Goal: Information Seeking & Learning: Learn about a topic

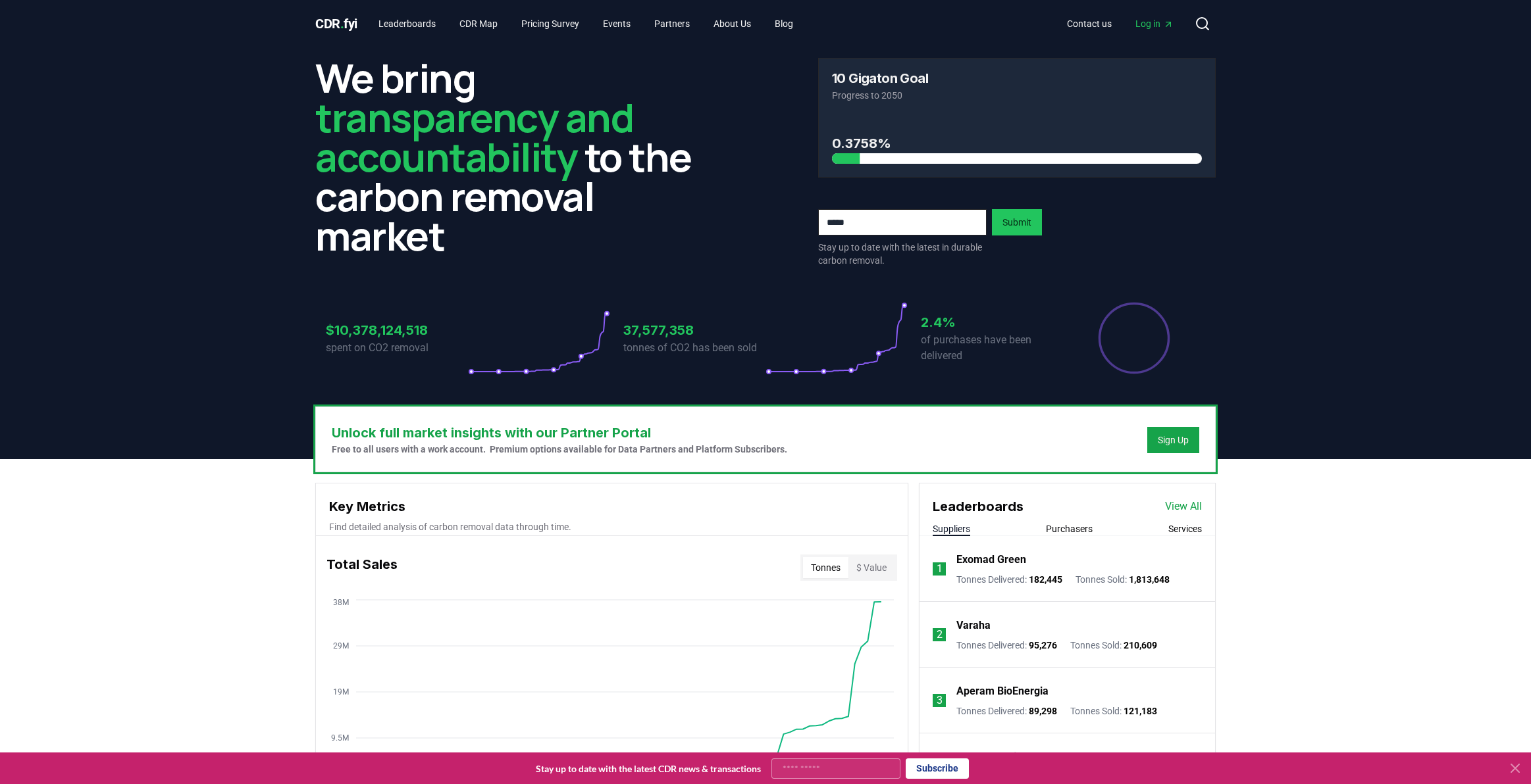
scroll to position [907, 0]
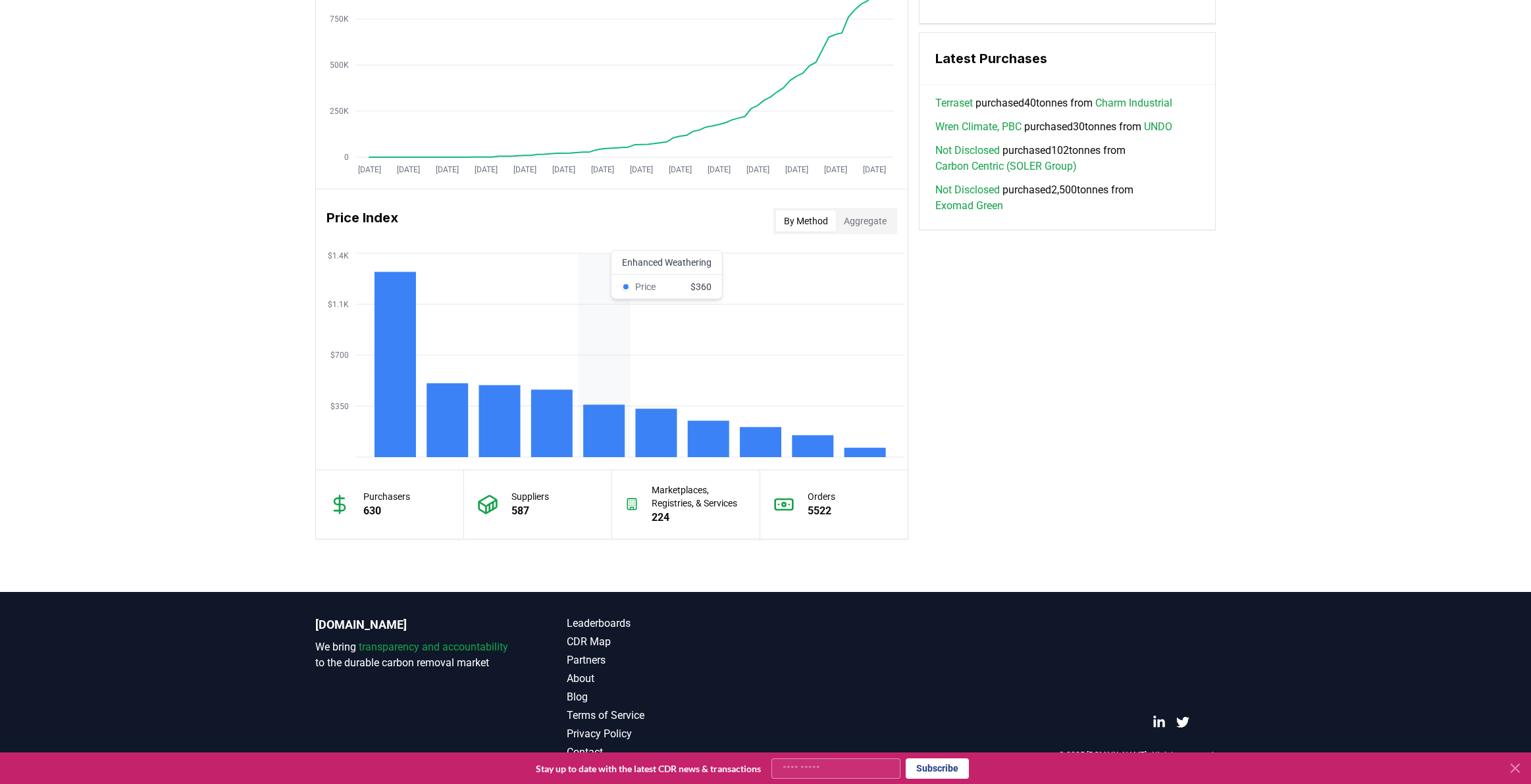
click at [608, 419] on rect at bounding box center [604, 431] width 42 height 52
click at [557, 417] on rect at bounding box center [552, 423] width 42 height 67
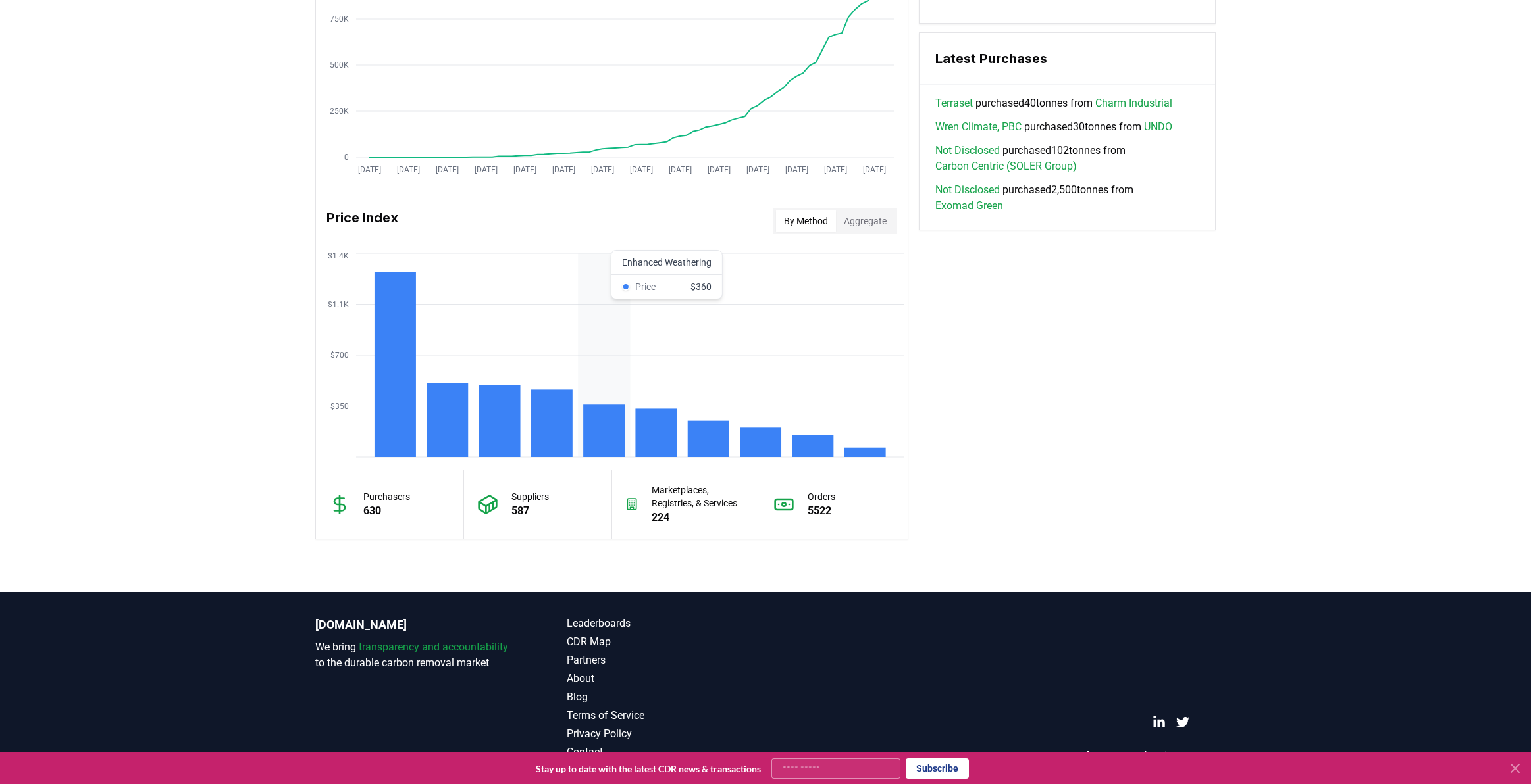
click at [597, 421] on rect at bounding box center [604, 431] width 42 height 52
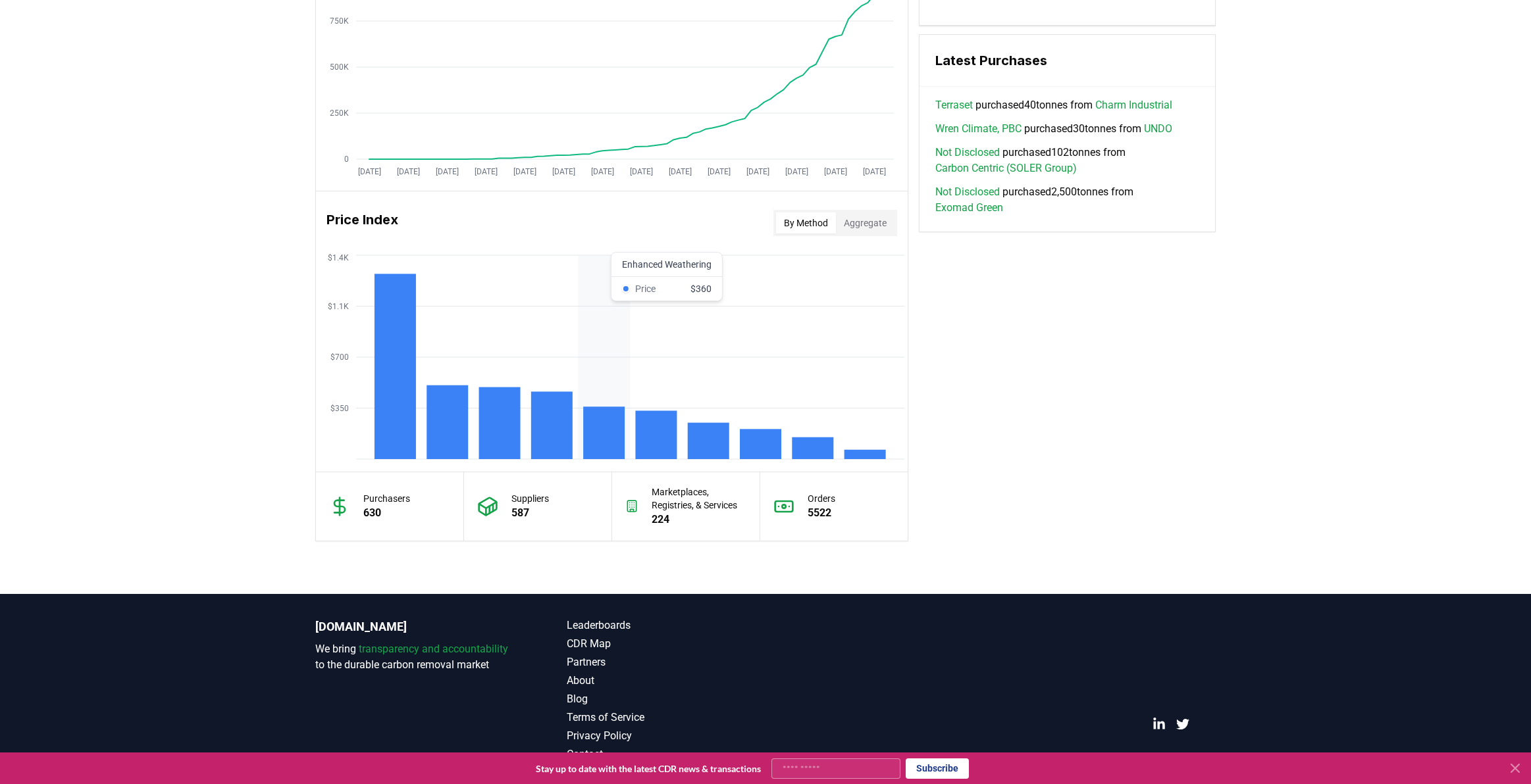
scroll to position [904, 1]
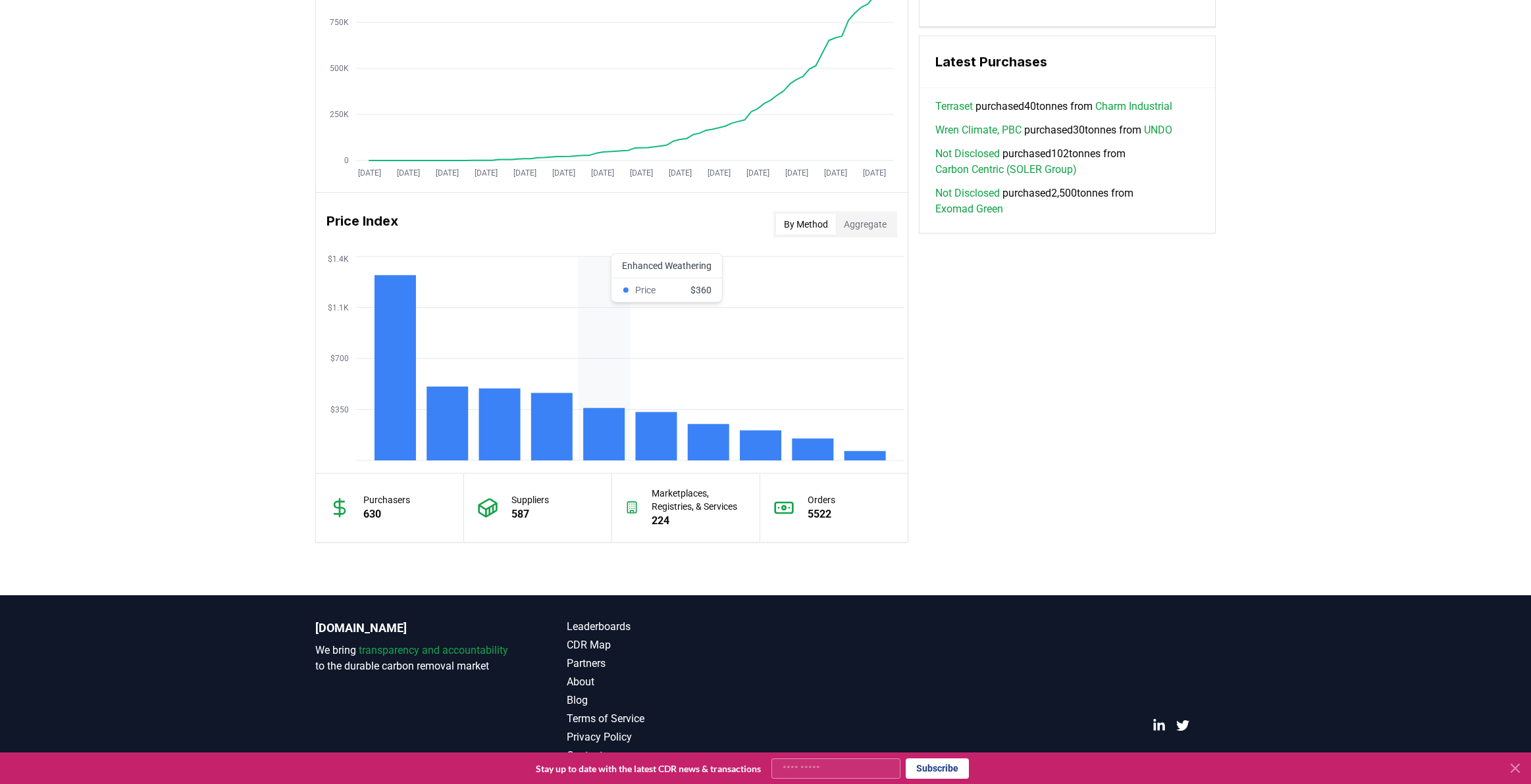
click at [619, 417] on rect at bounding box center [604, 434] width 42 height 52
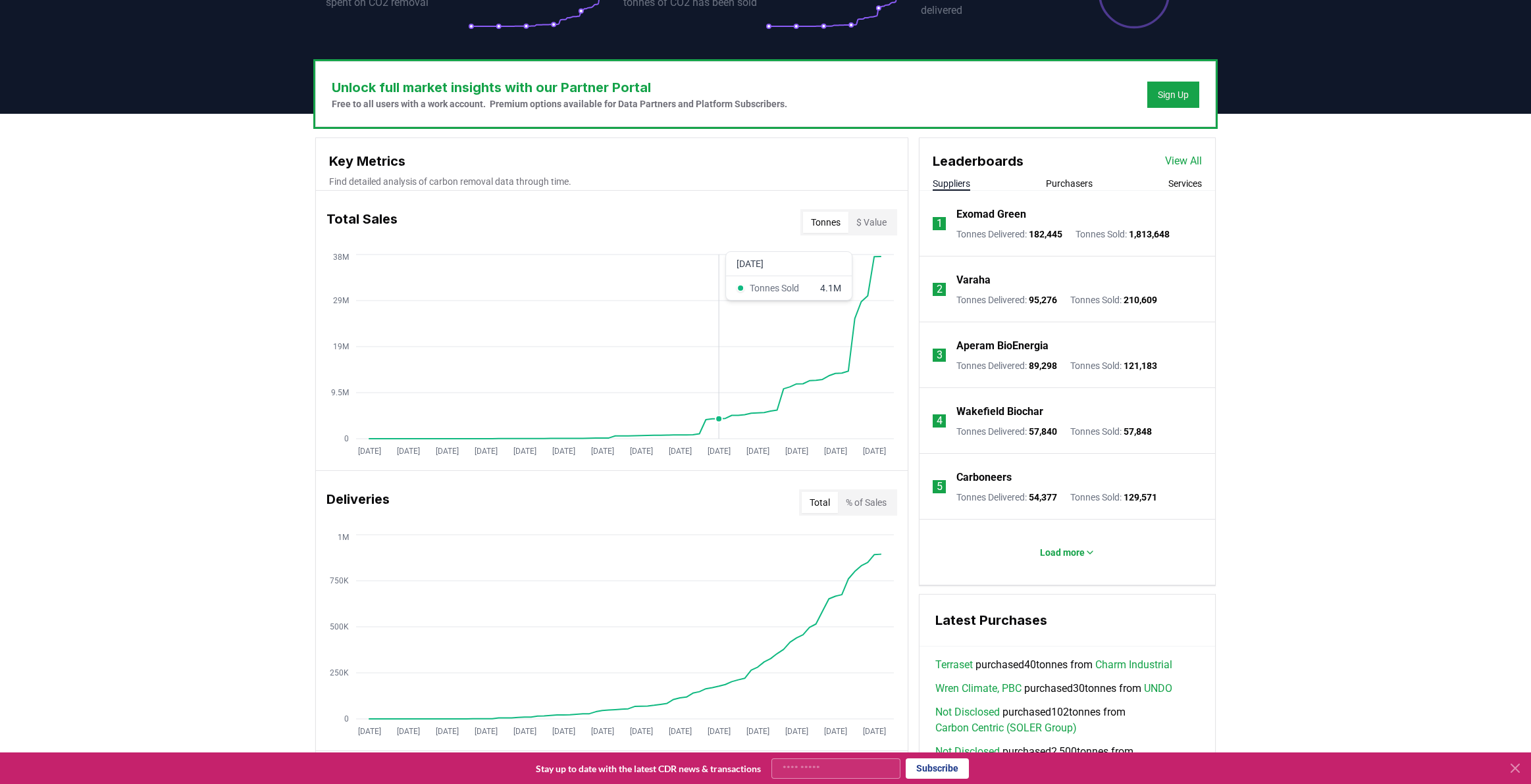
scroll to position [341, 0]
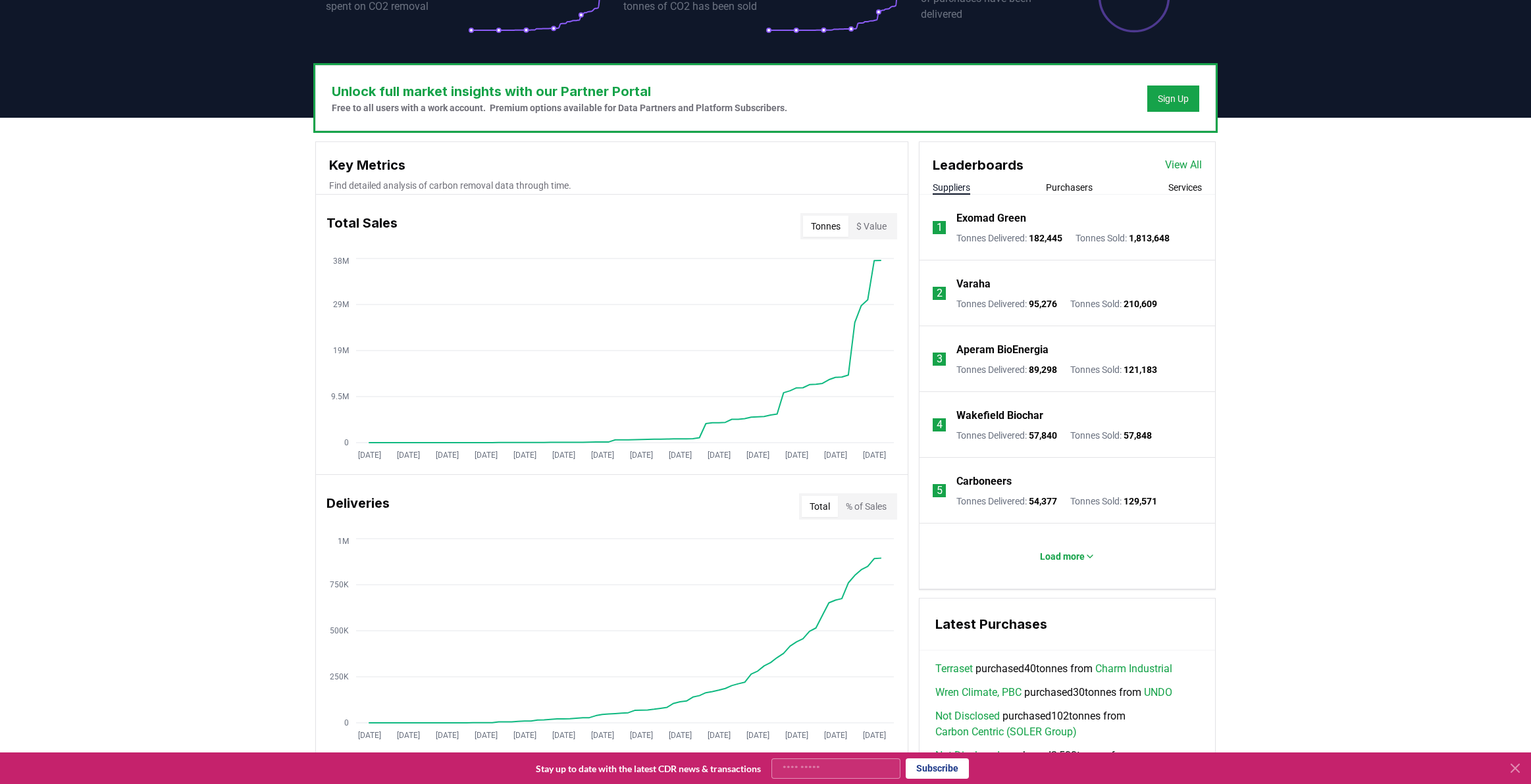
click at [1190, 164] on link "View All" at bounding box center [1184, 165] width 37 height 16
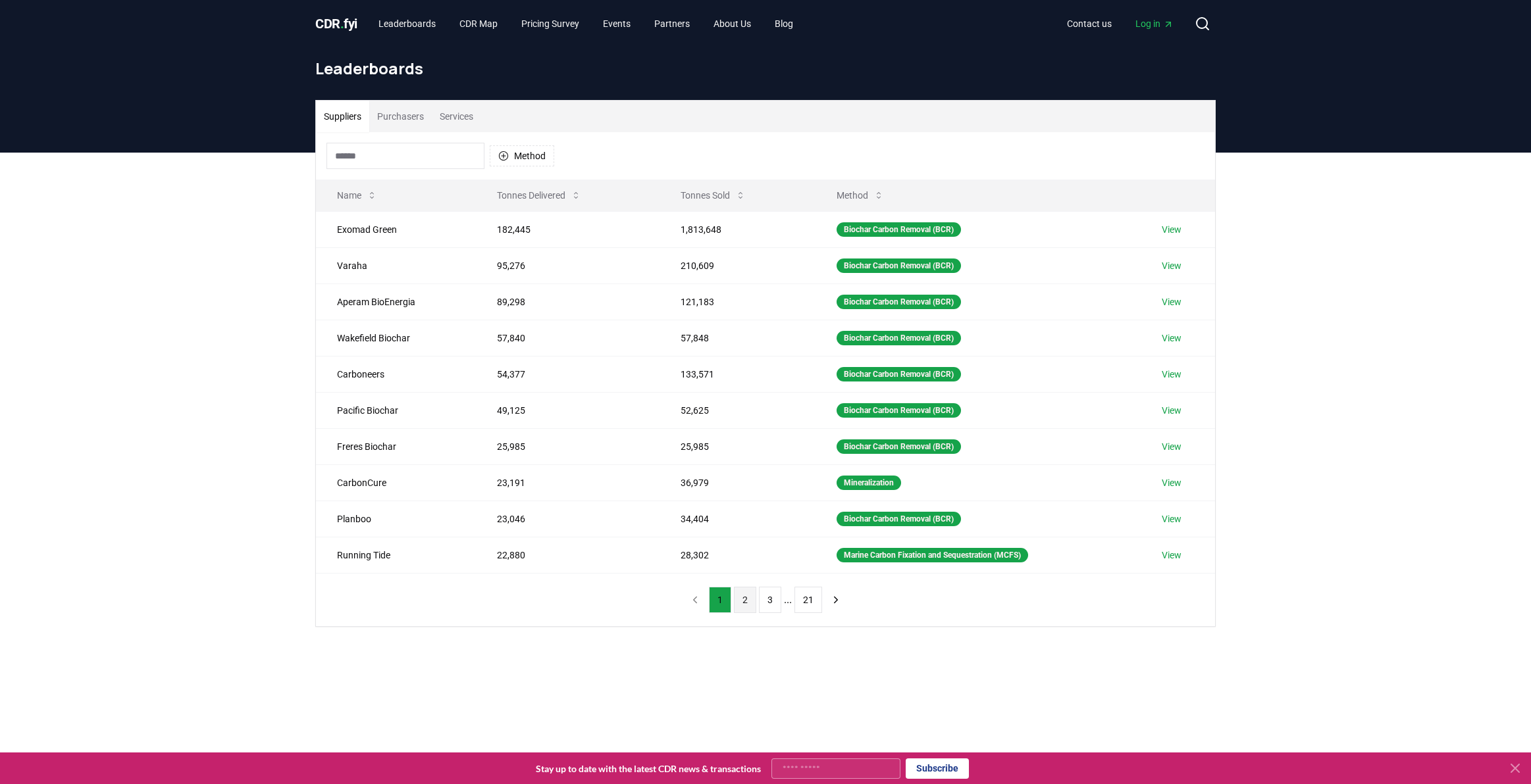
click at [750, 603] on button "2" at bounding box center [744, 600] width 22 height 27
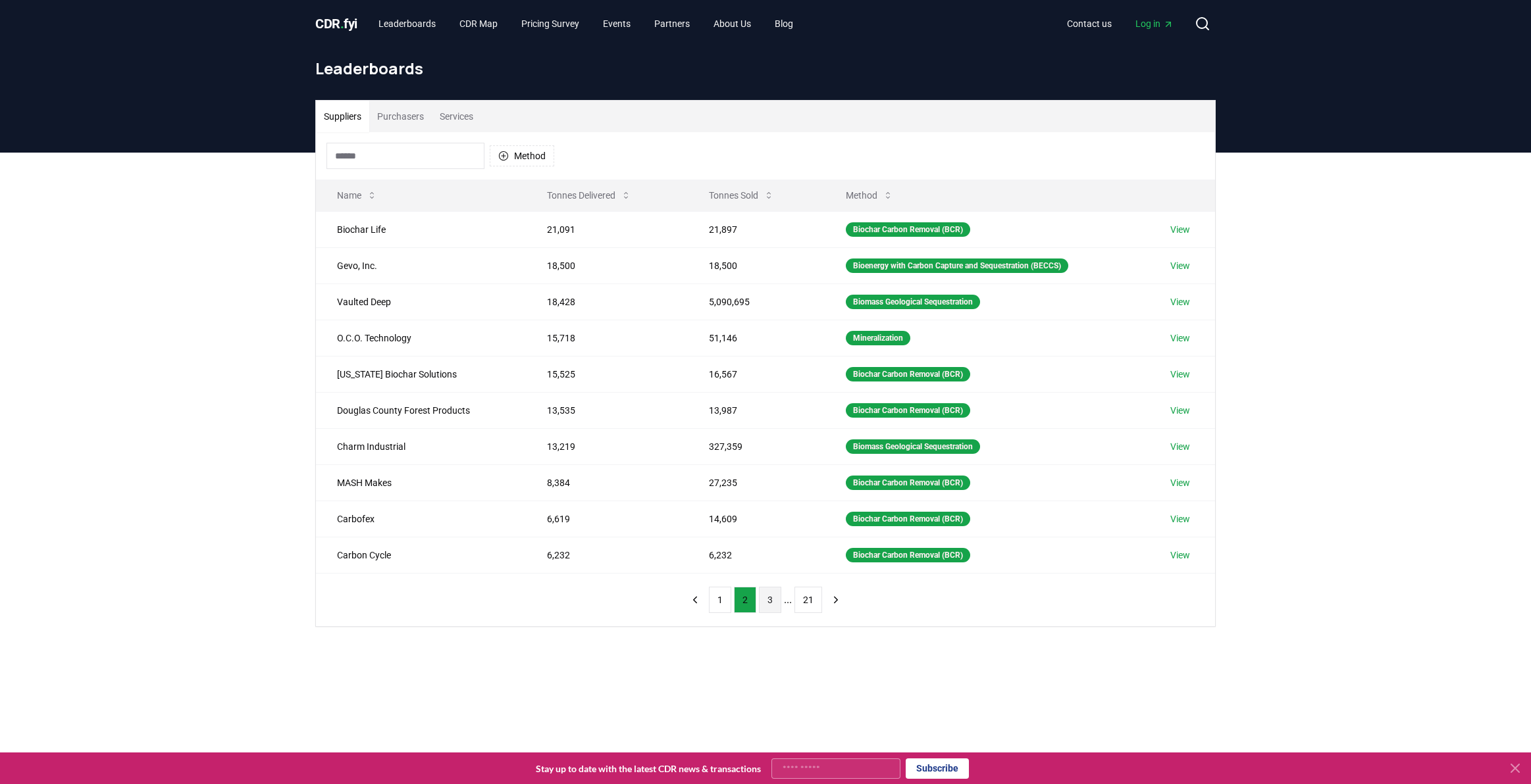
click at [769, 601] on button "3" at bounding box center [769, 600] width 22 height 27
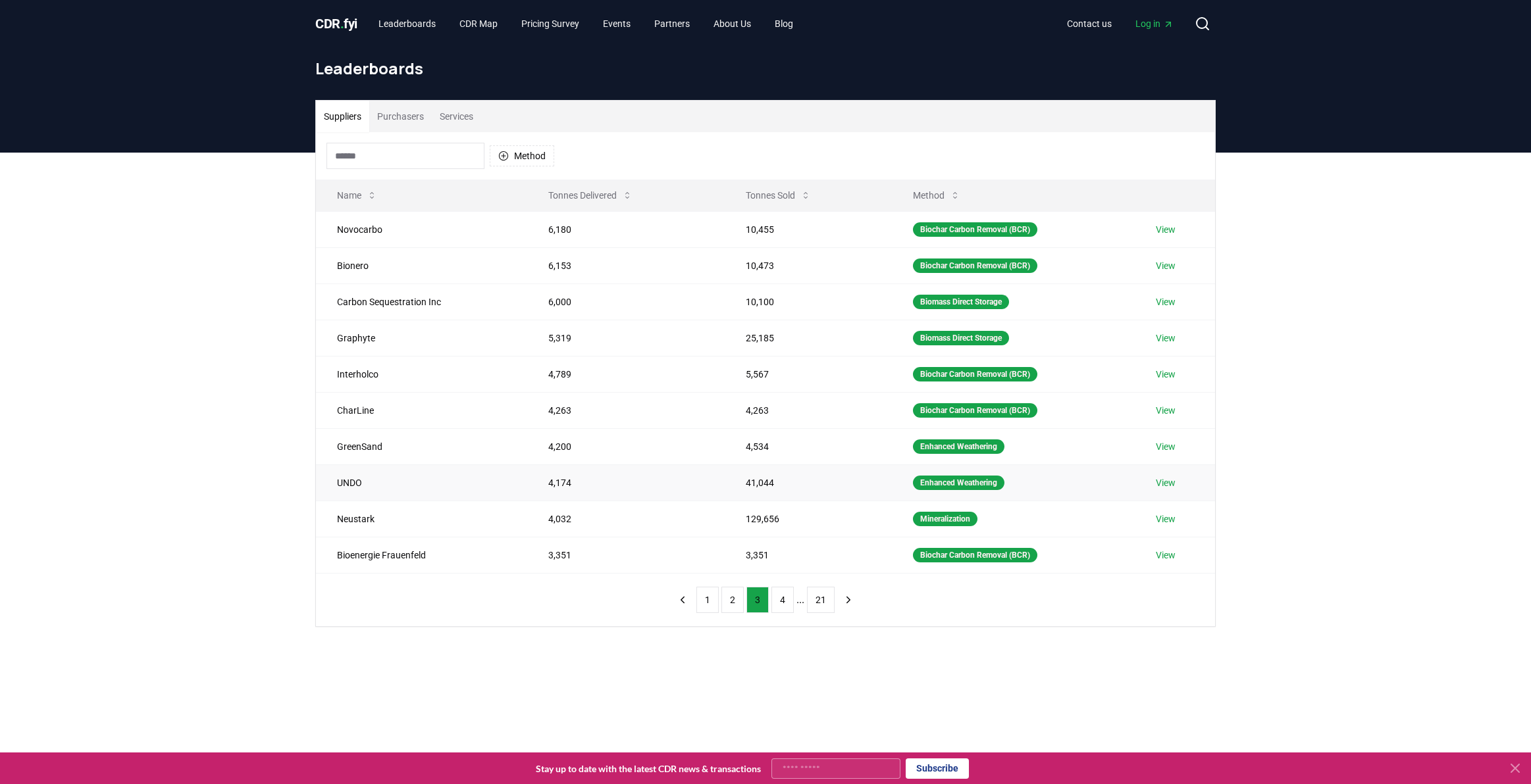
scroll to position [0, 1]
click at [1173, 481] on link "View" at bounding box center [1165, 482] width 20 height 13
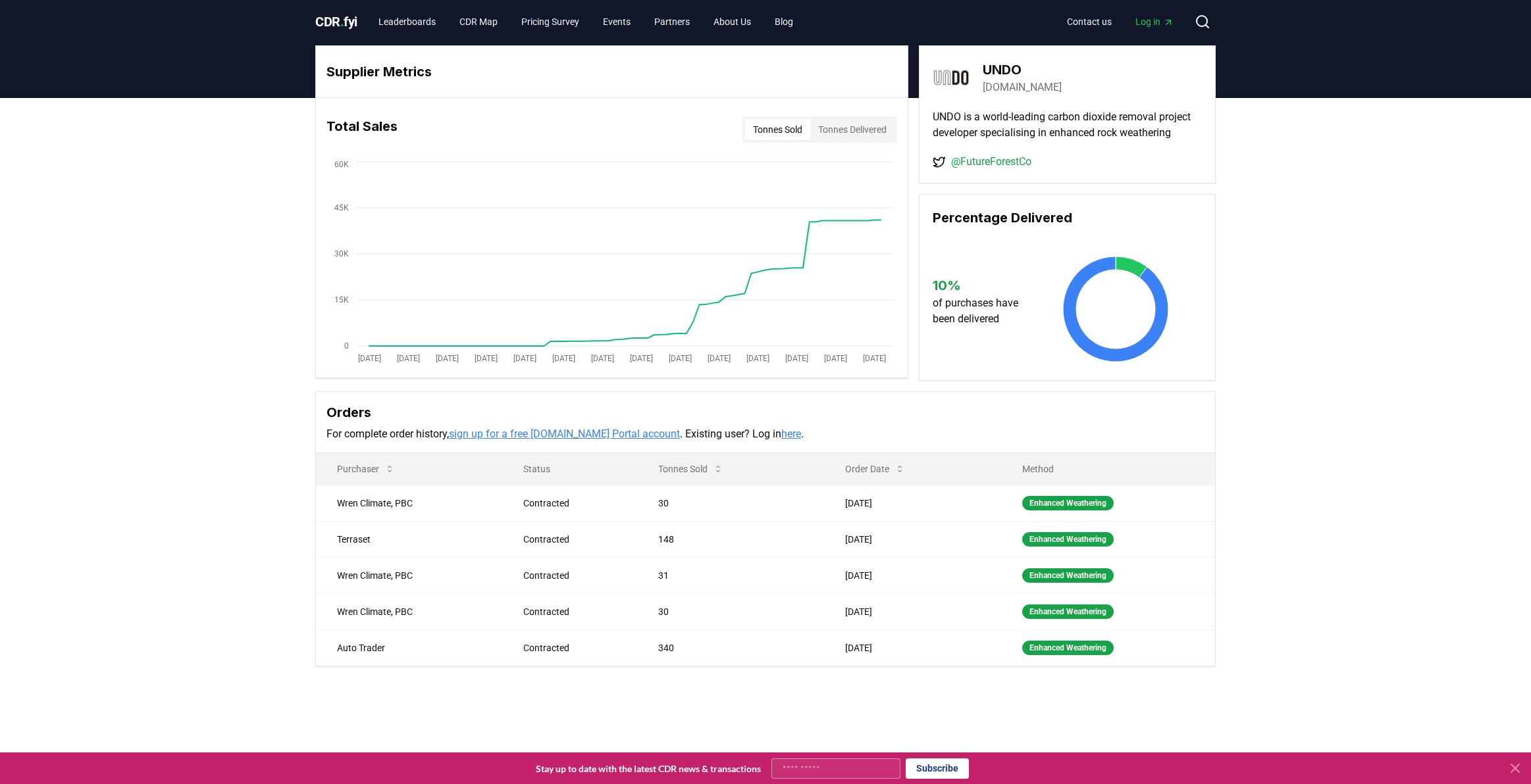
scroll to position [8, 0]
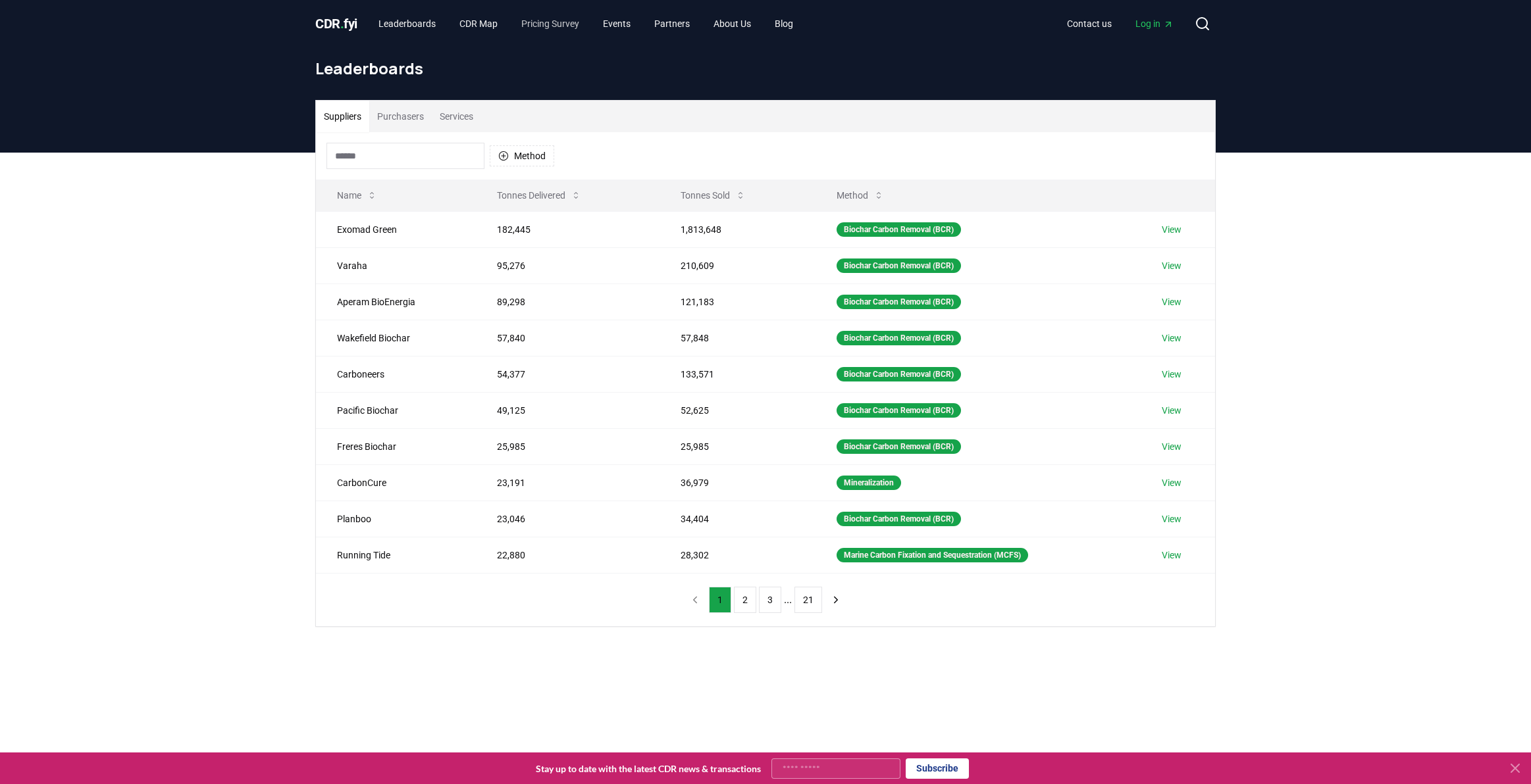
click at [557, 22] on link "Pricing Survey" at bounding box center [550, 24] width 79 height 24
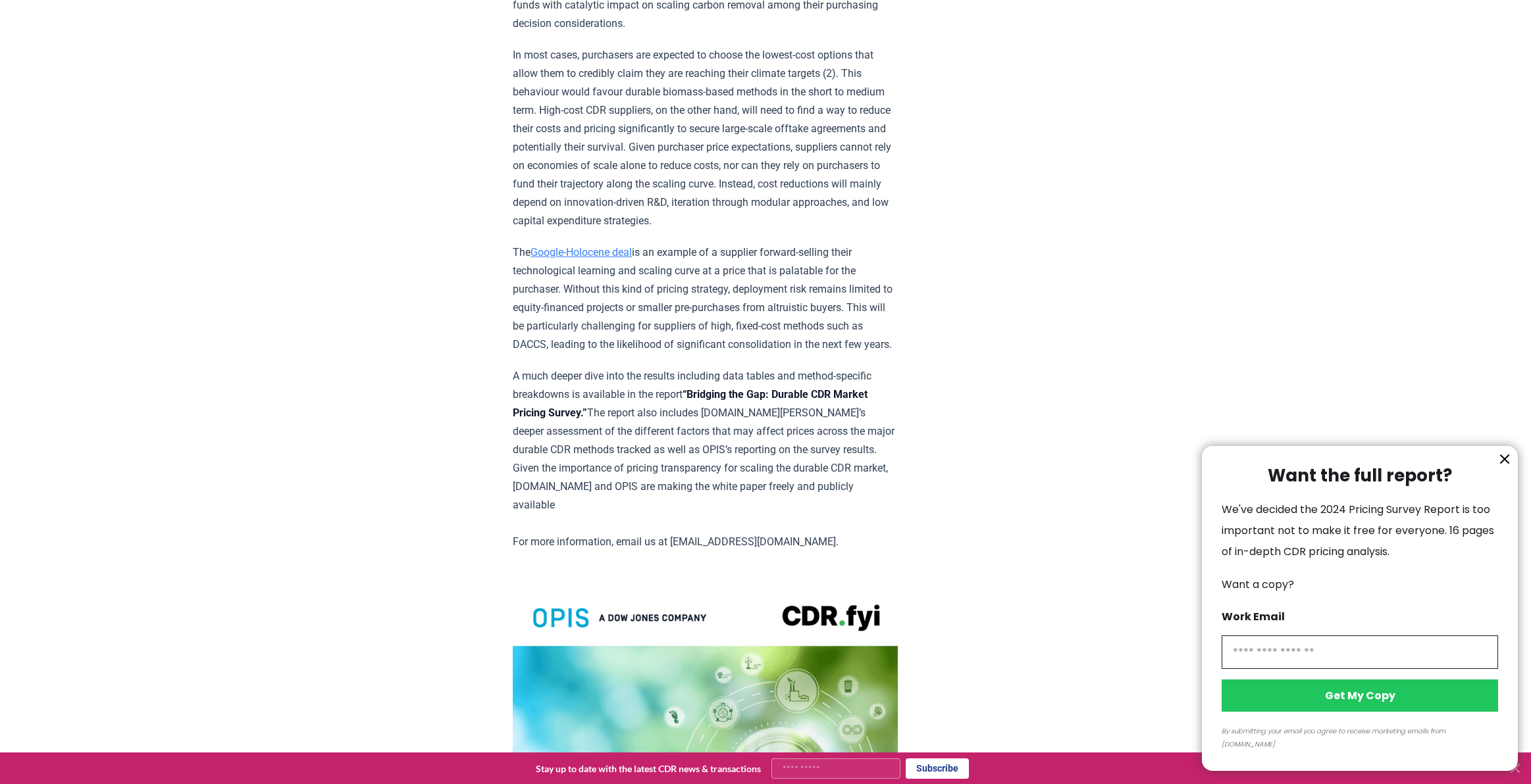
scroll to position [2241, 0]
click at [1505, 463] on icon "information" at bounding box center [1504, 459] width 8 height 8
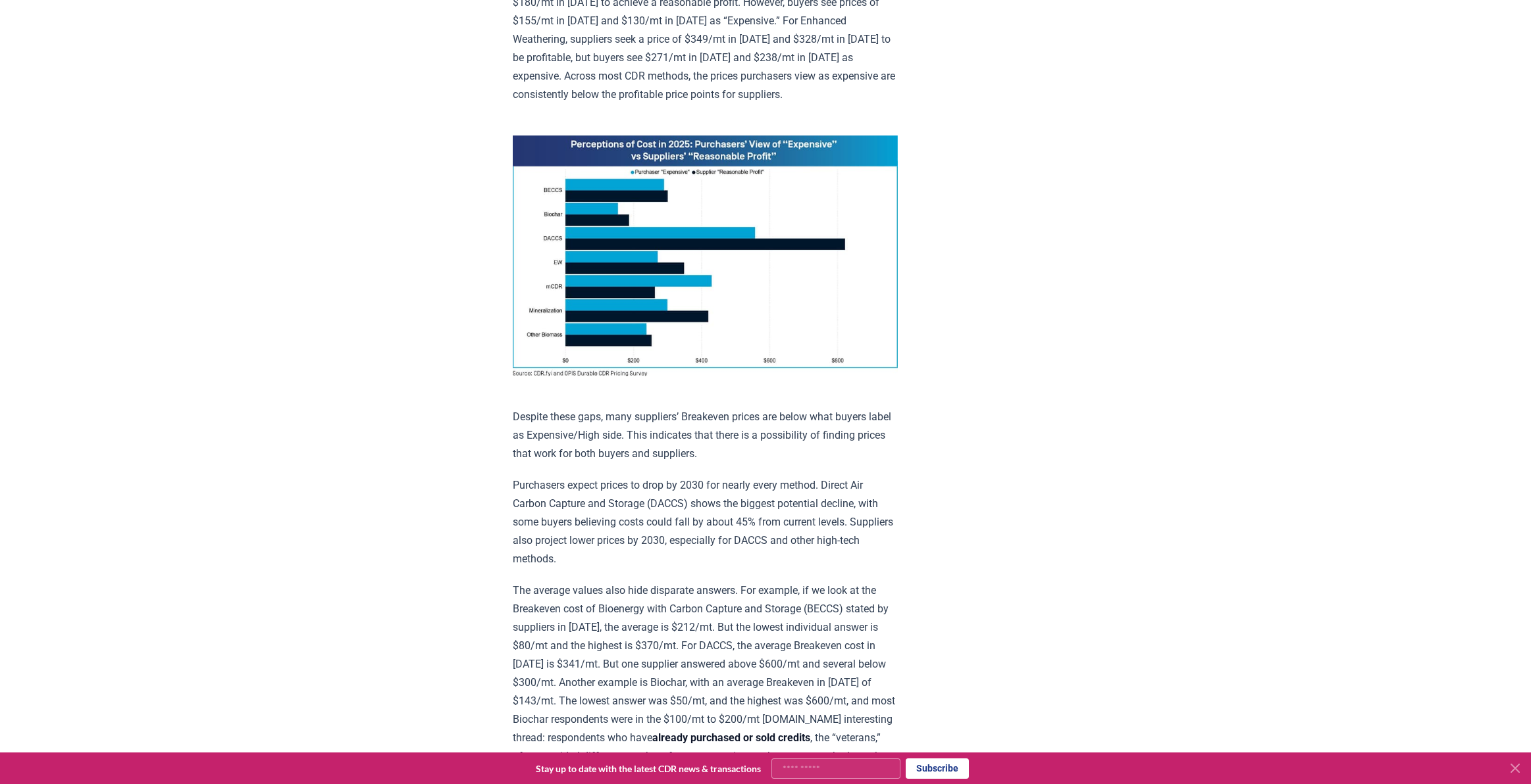
scroll to position [822, 0]
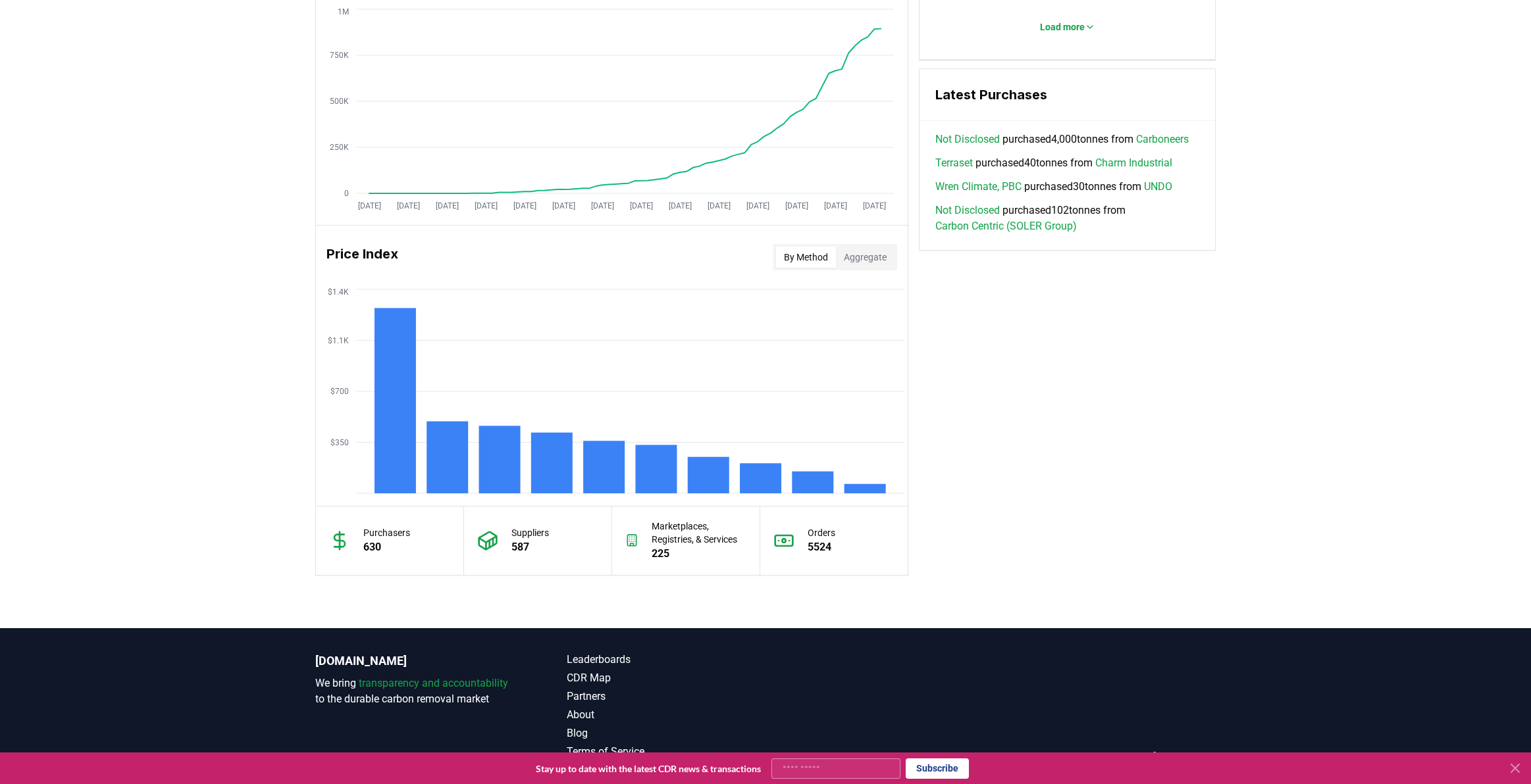
scroll to position [872, 0]
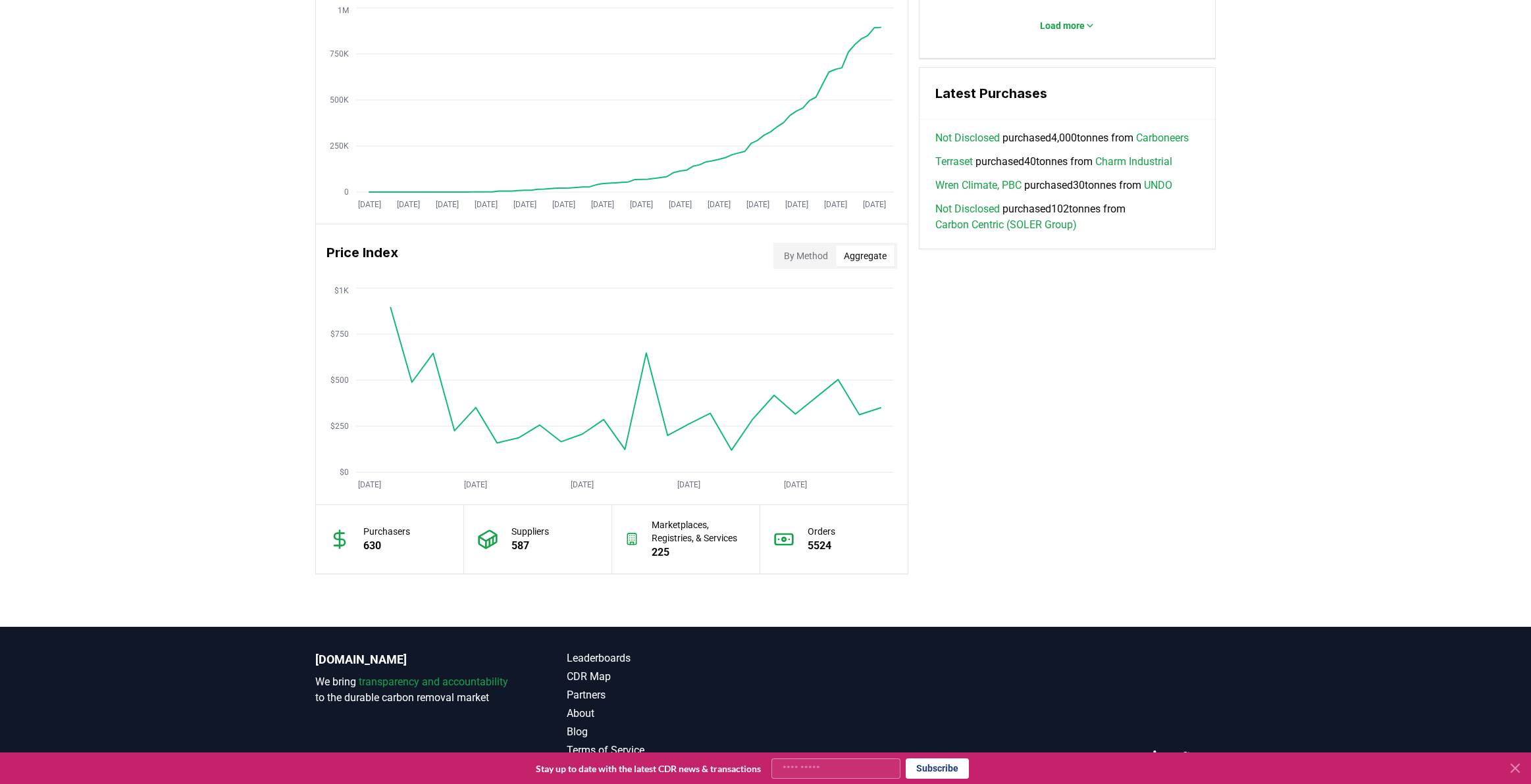
click at [863, 255] on button "Aggregate" at bounding box center [865, 256] width 58 height 21
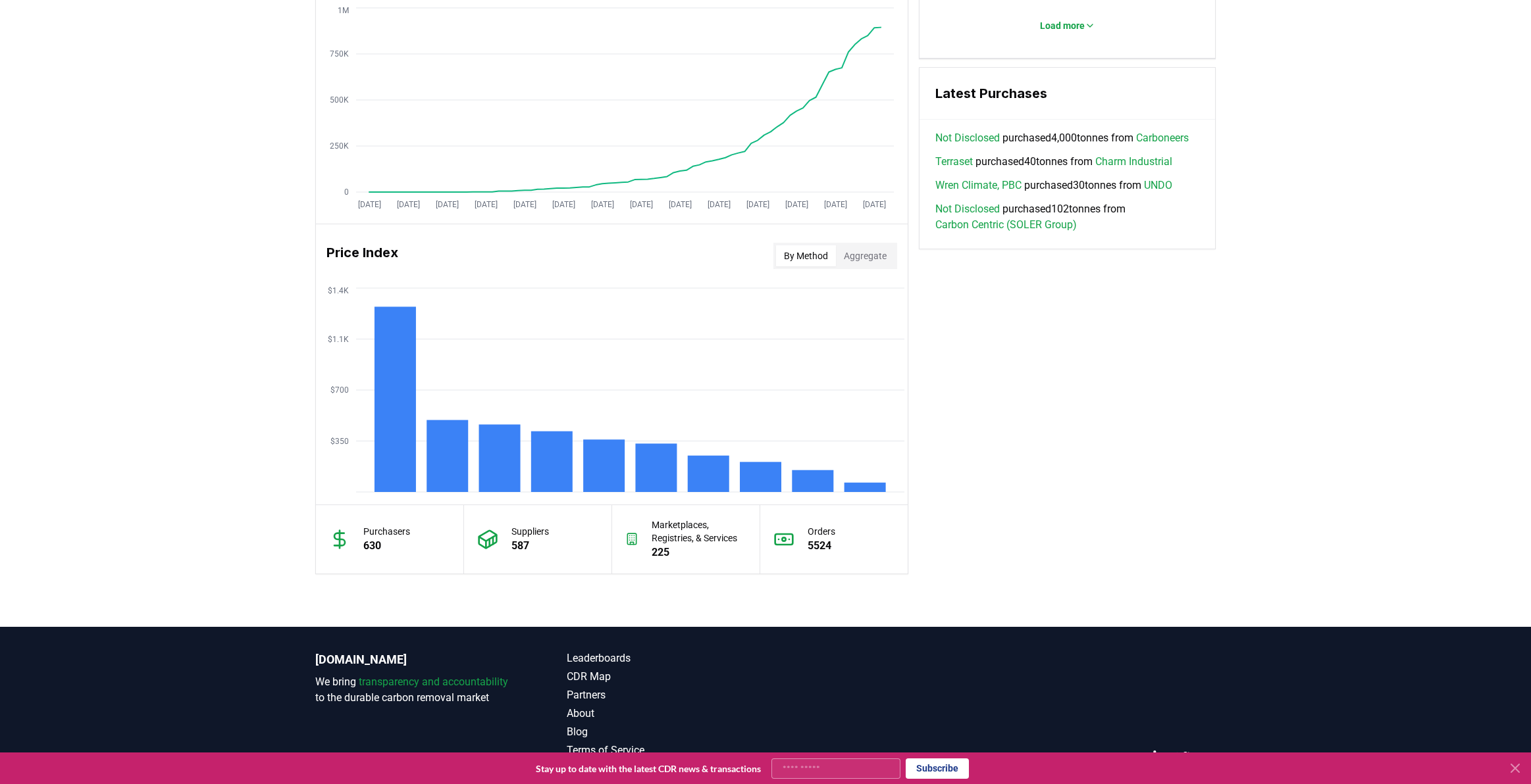
click at [819, 254] on button "By Method" at bounding box center [806, 256] width 60 height 21
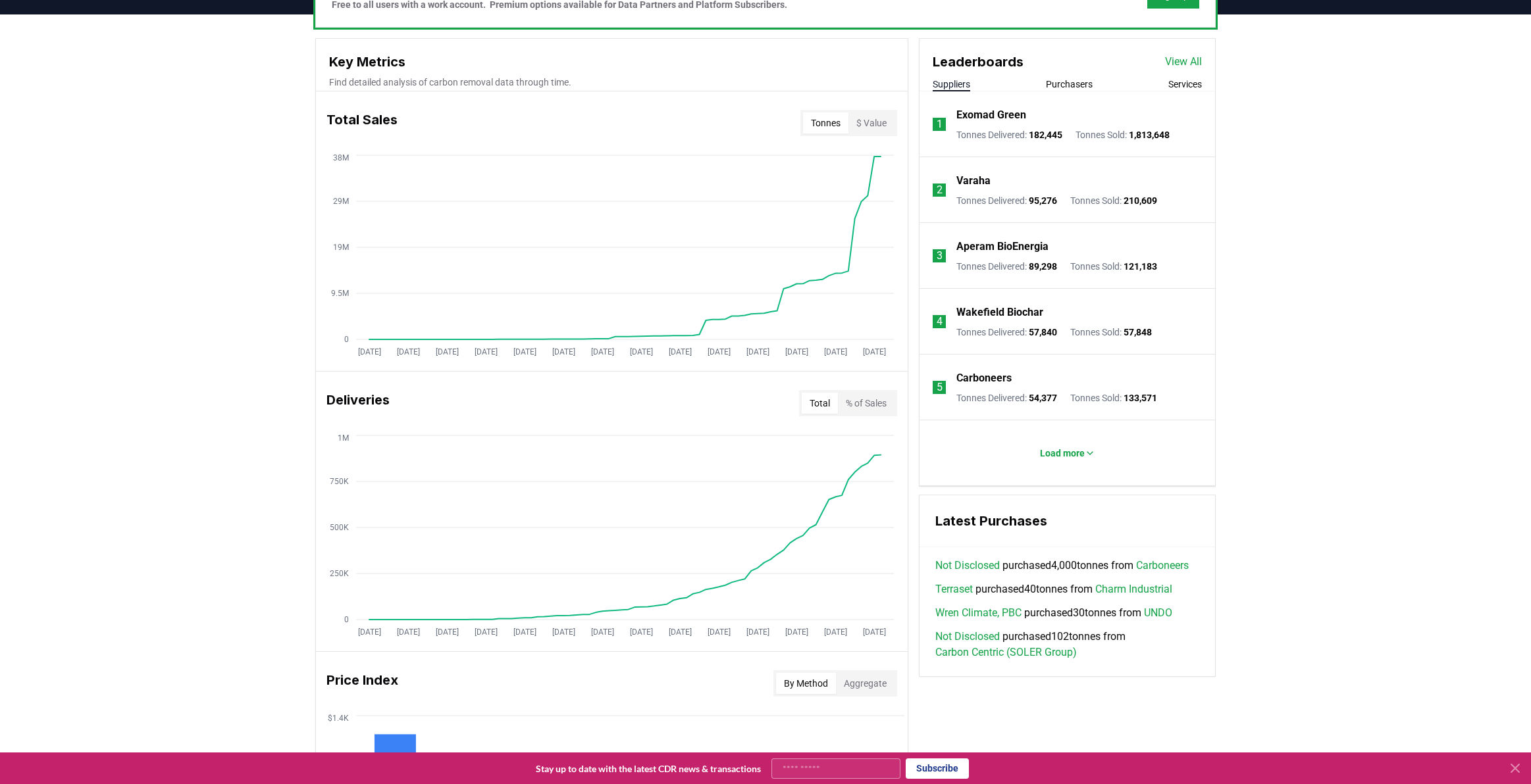
scroll to position [440, 0]
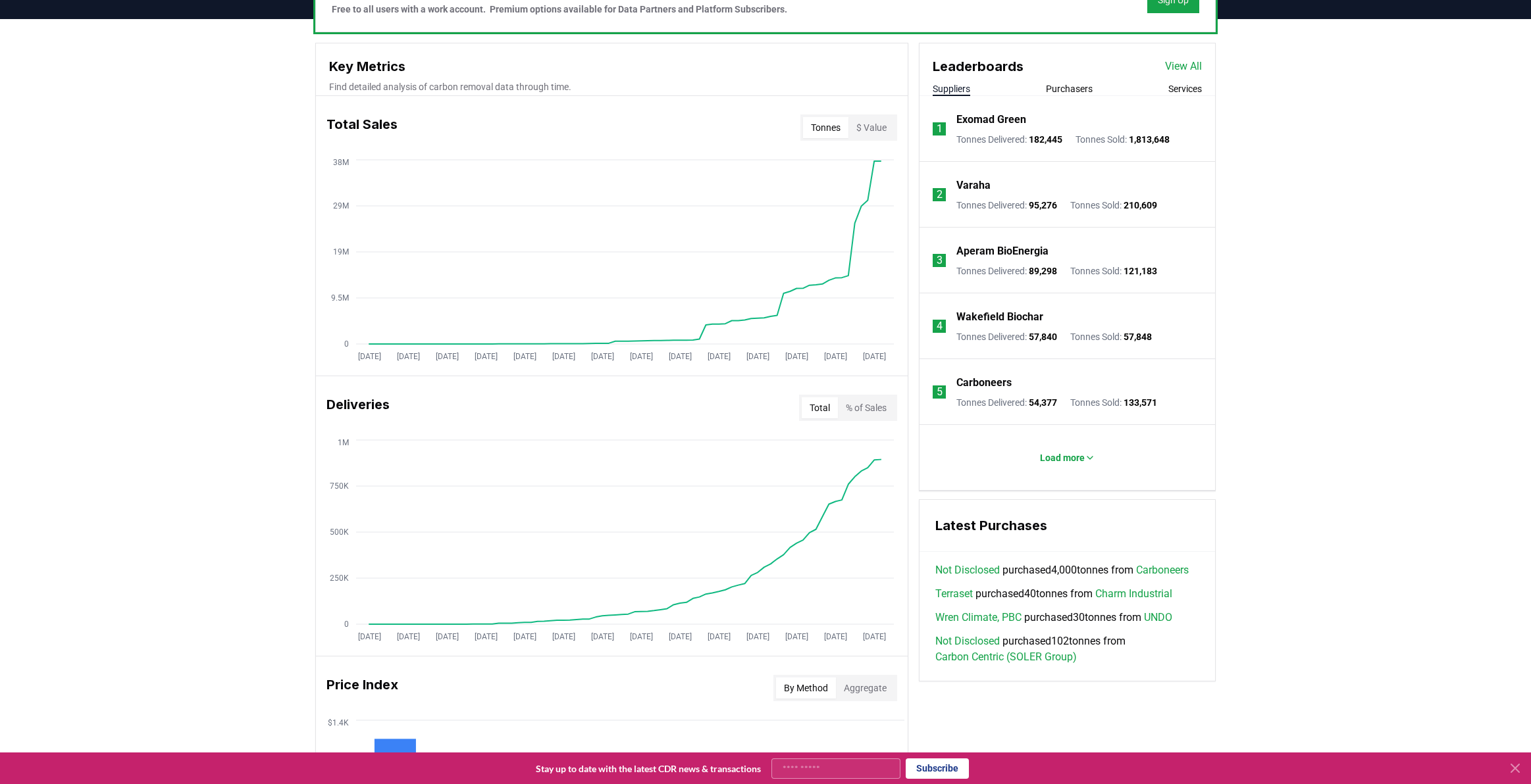
click at [879, 128] on button "$ Value" at bounding box center [871, 127] width 46 height 21
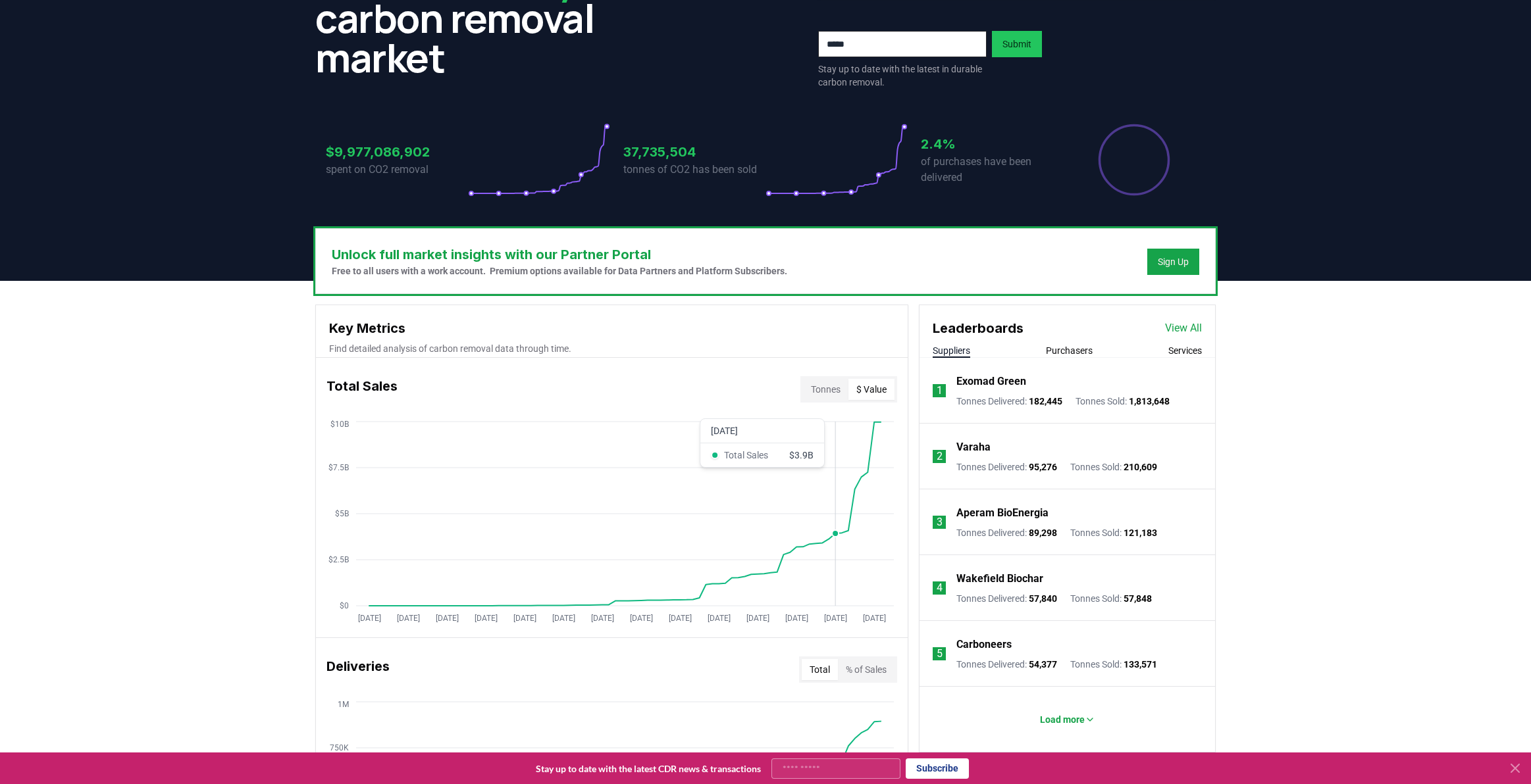
scroll to position [180, 0]
click at [832, 384] on button "Tonnes" at bounding box center [825, 390] width 46 height 21
